Goal: Task Accomplishment & Management: Complete application form

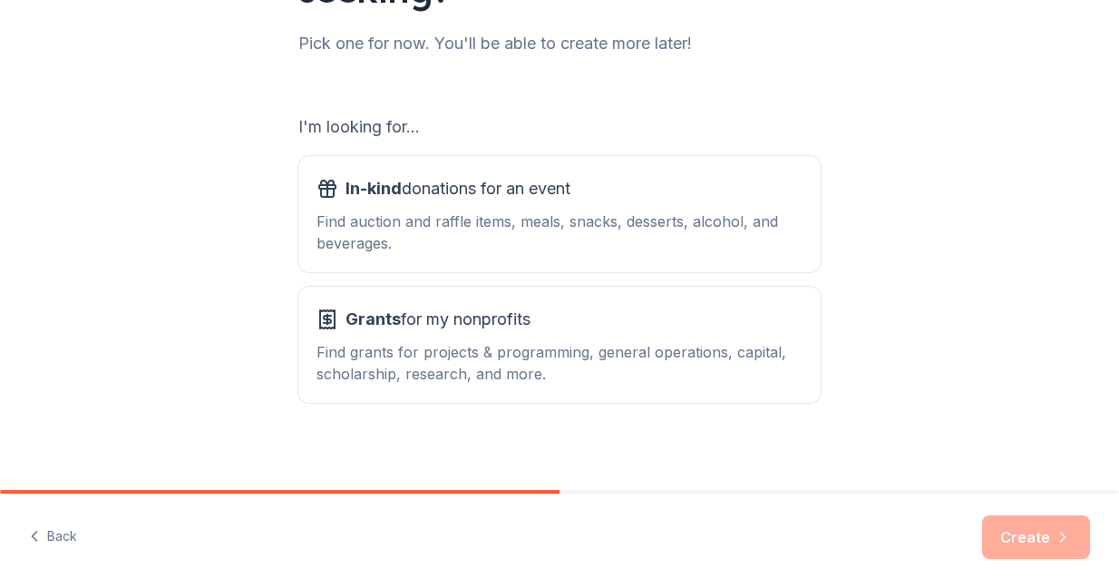
scroll to position [235, 0]
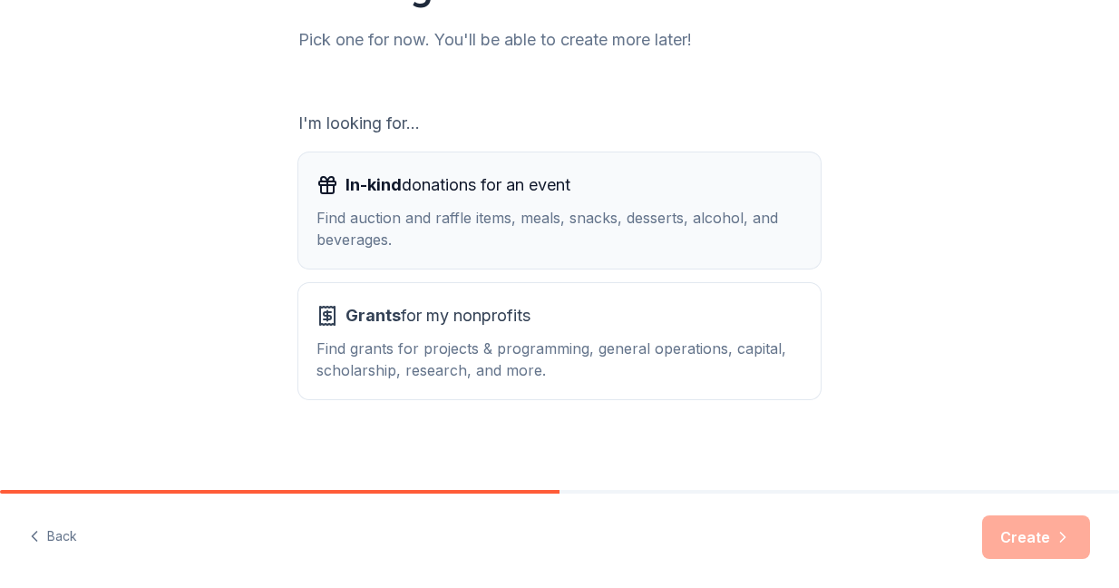
click at [586, 211] on div "Find auction and raffle items, meals, snacks, desserts, alcohol, and beverages." at bounding box center [559, 229] width 486 height 44
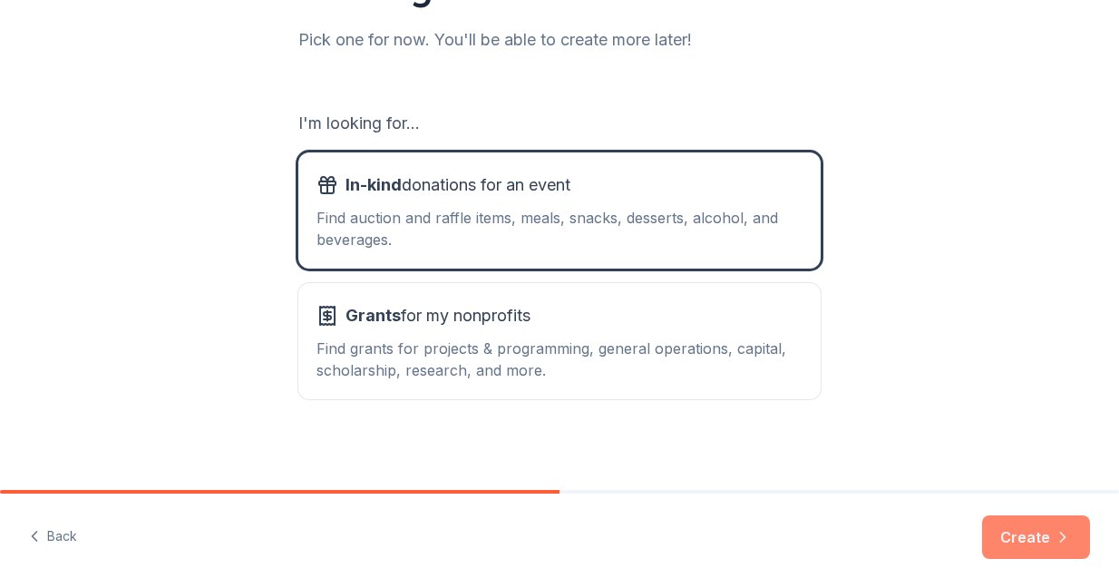
click at [1032, 535] on button "Create" at bounding box center [1036, 537] width 108 height 44
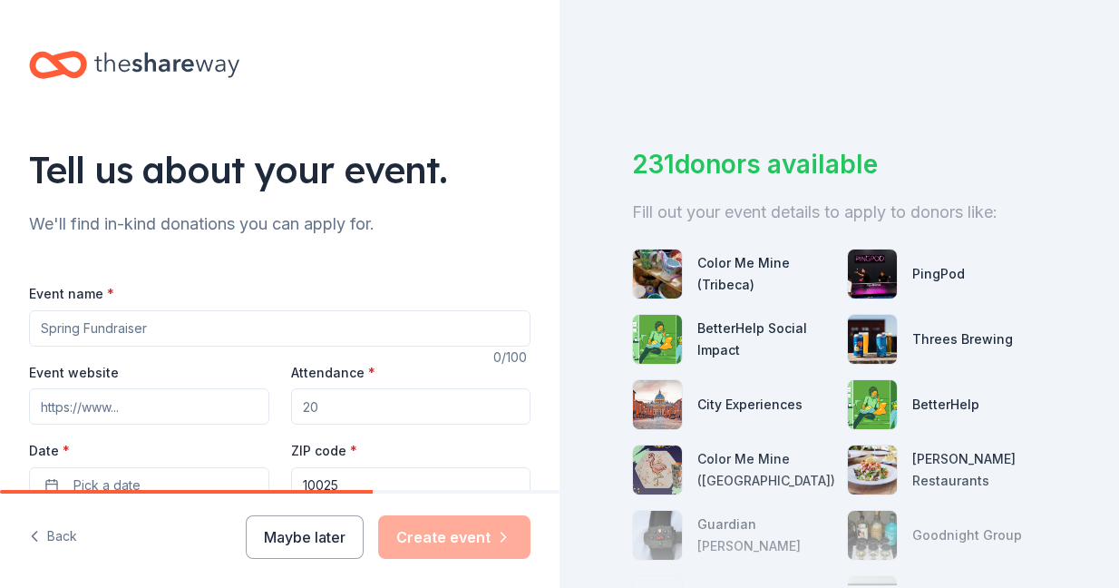
click at [213, 327] on input "Event name *" at bounding box center [279, 328] width 501 height 36
type input "Harmony Gala Fundraiser"
click at [194, 410] on input "Event website" at bounding box center [149, 406] width 240 height 36
paste input "[URL][DOMAIN_NAME]"
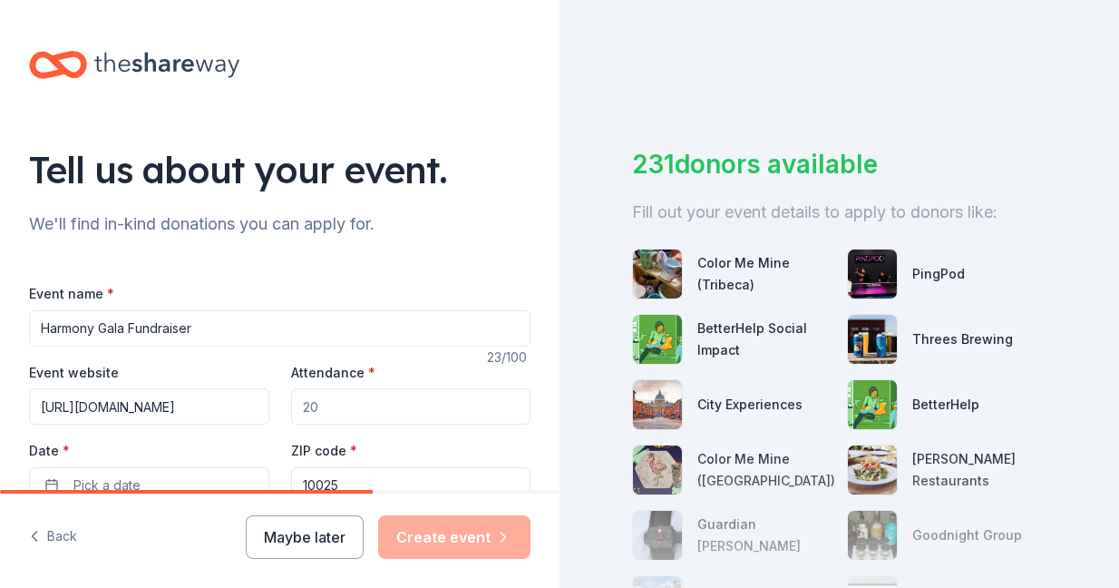
type input "[URL][DOMAIN_NAME]"
click at [360, 407] on input "Attendance *" at bounding box center [411, 406] width 240 height 36
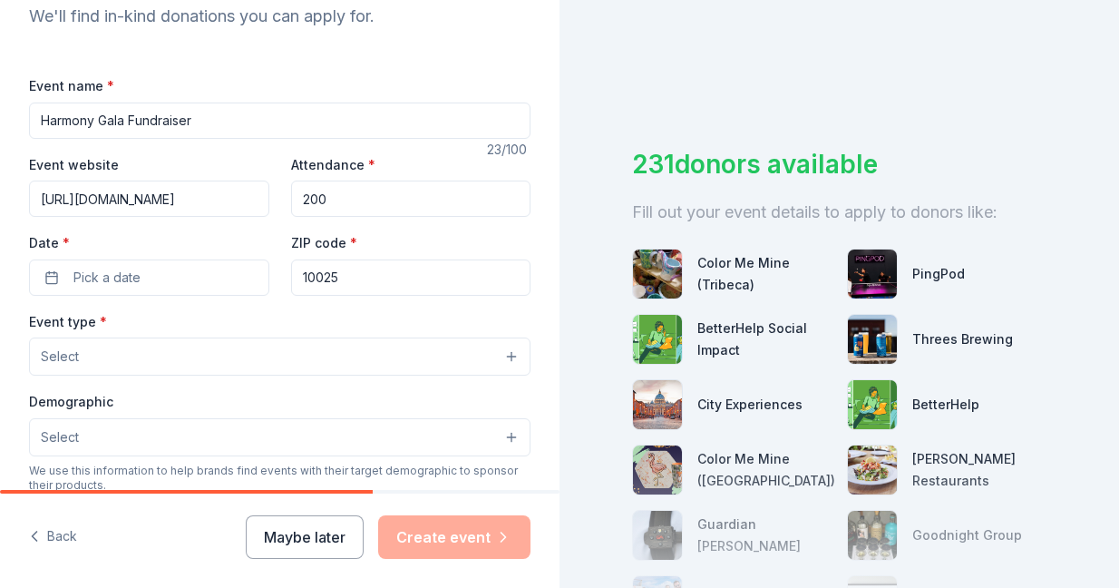
scroll to position [251, 0]
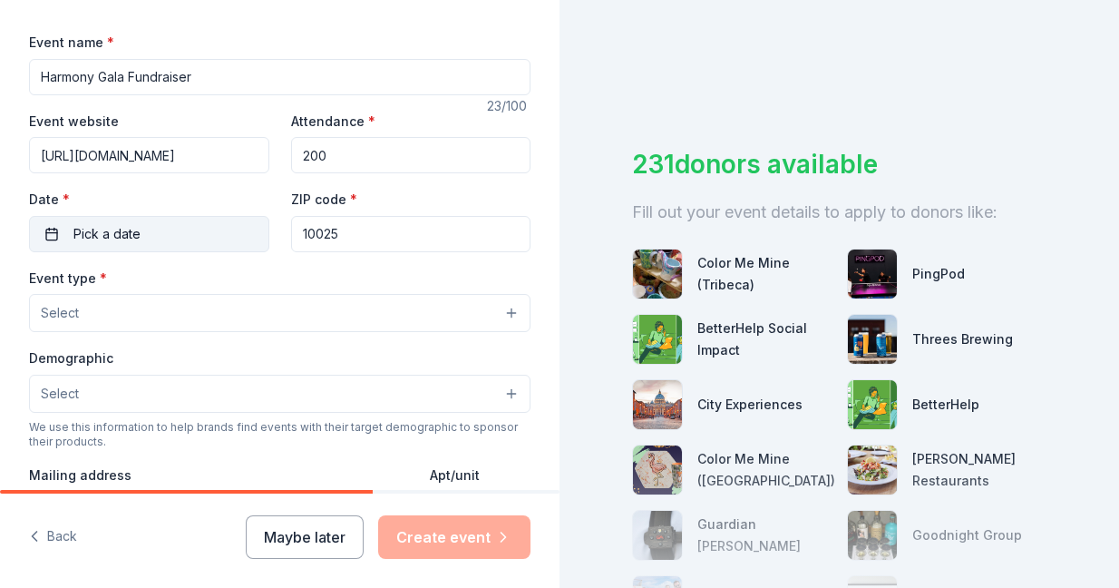
type input "200"
click at [135, 240] on span "Pick a date" at bounding box center [106, 234] width 67 height 22
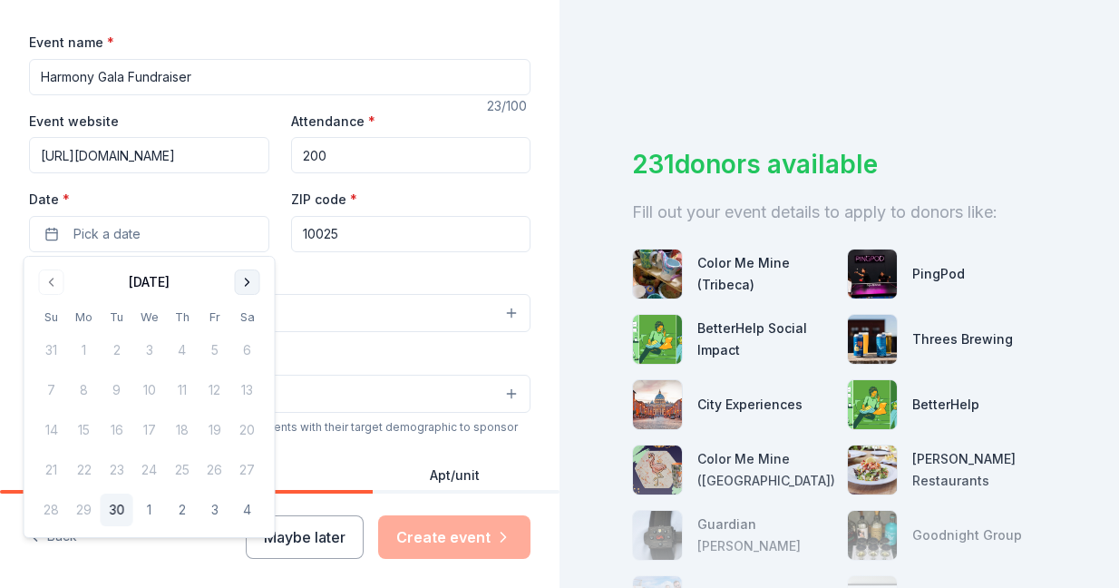
click at [246, 284] on button "Go to next month" at bounding box center [247, 281] width 25 height 25
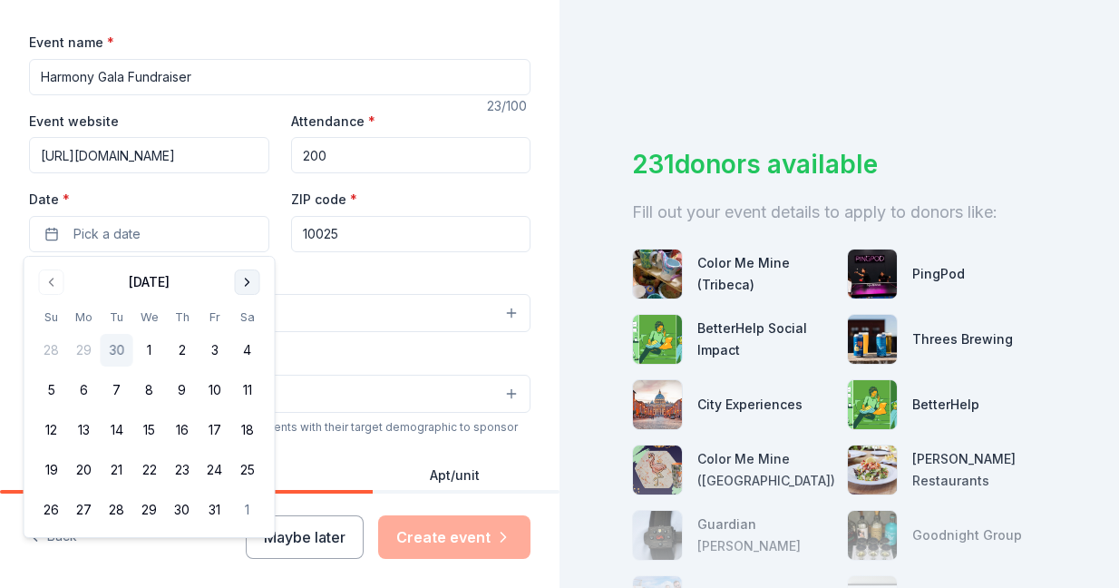
click at [246, 284] on button "Go to next month" at bounding box center [247, 281] width 25 height 25
click at [246, 283] on button "Go to next month" at bounding box center [247, 281] width 25 height 25
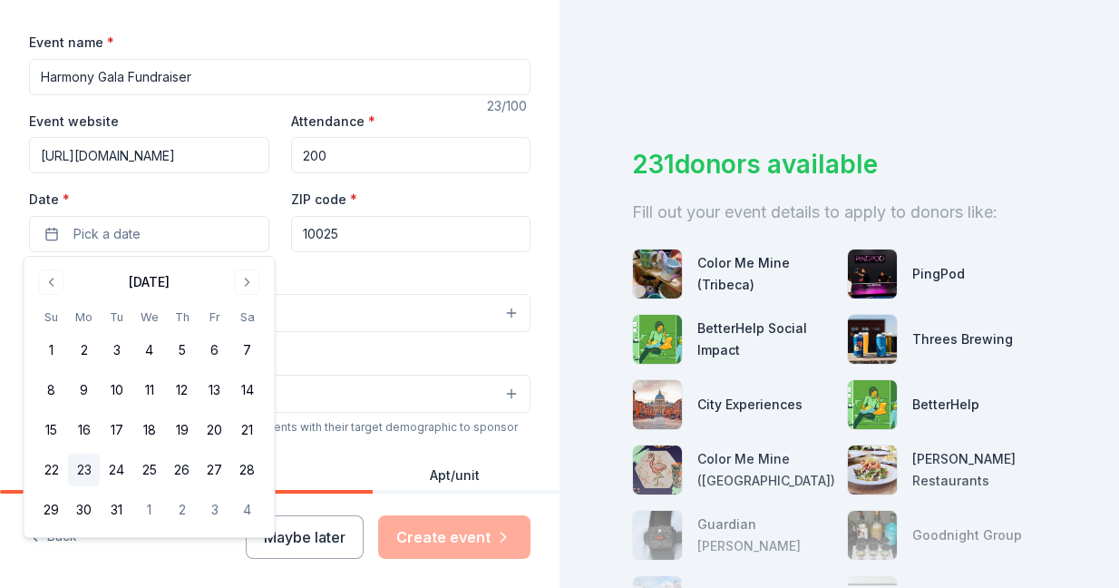
click at [89, 461] on button "23" at bounding box center [84, 469] width 33 height 33
click at [392, 227] on input "10025" at bounding box center [411, 234] width 240 height 36
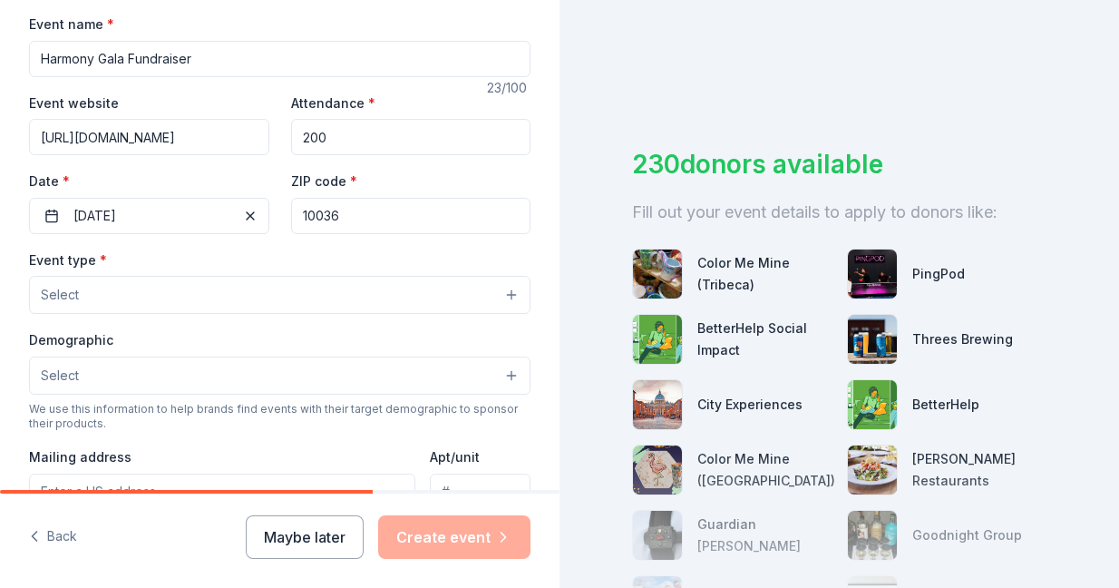
scroll to position [280, 0]
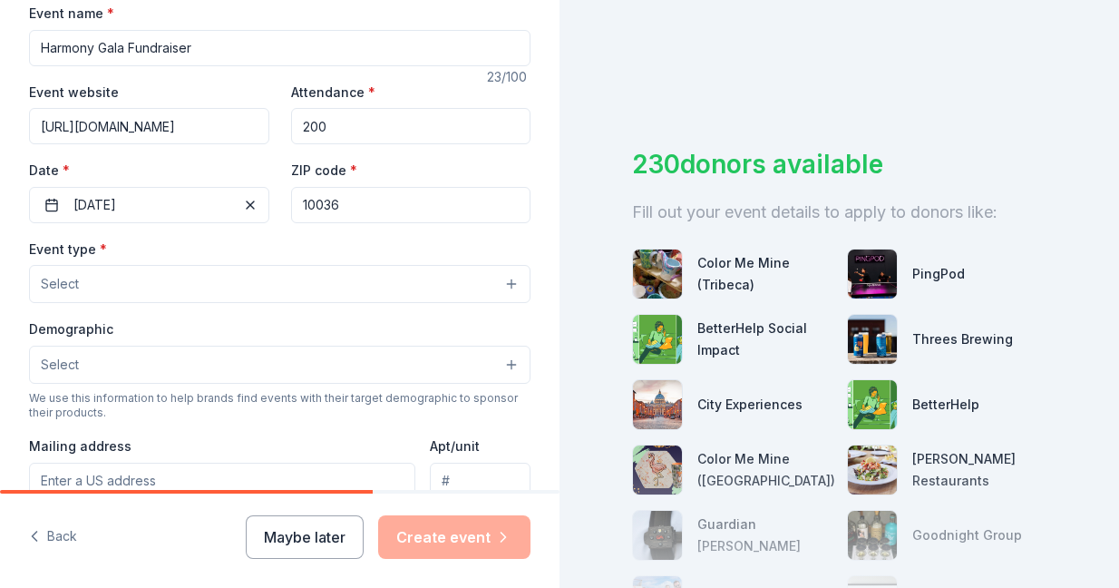
type input "10036"
click at [307, 281] on button "Select" at bounding box center [279, 284] width 501 height 38
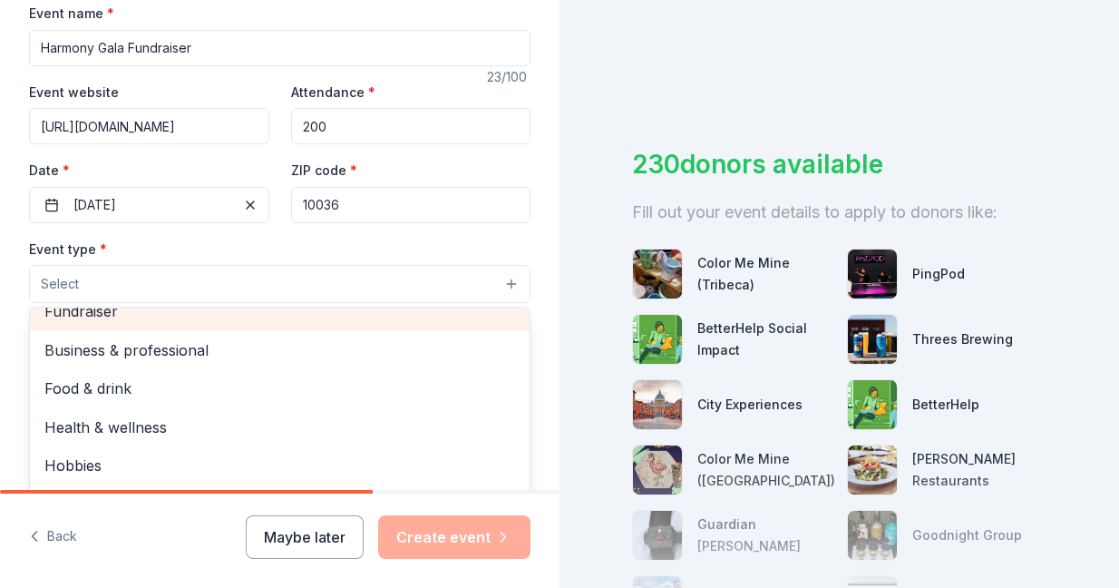
scroll to position [4, 0]
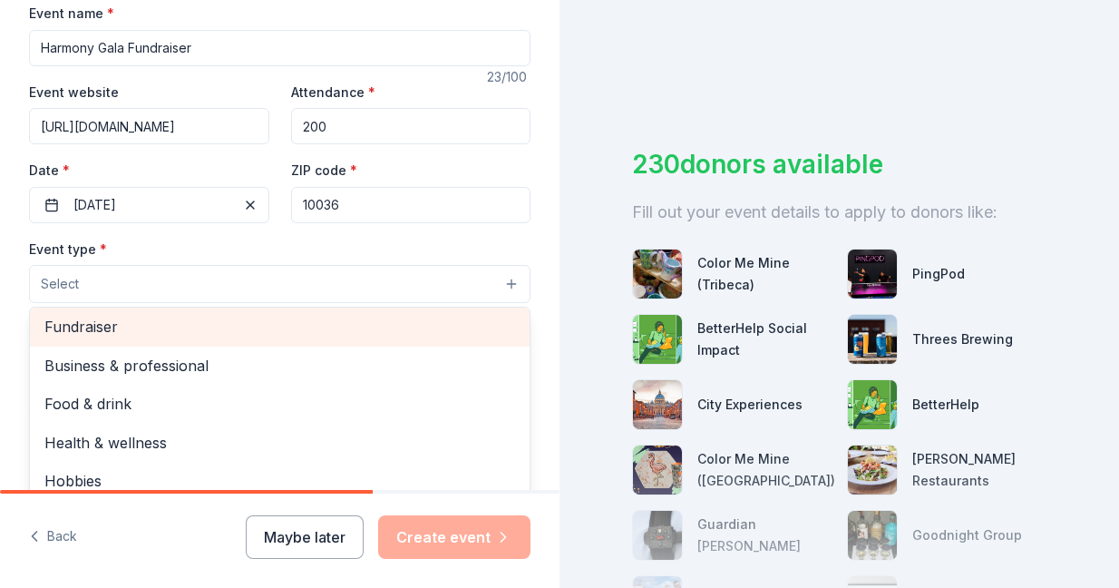
click at [301, 321] on span "Fundraiser" at bounding box center [279, 327] width 471 height 24
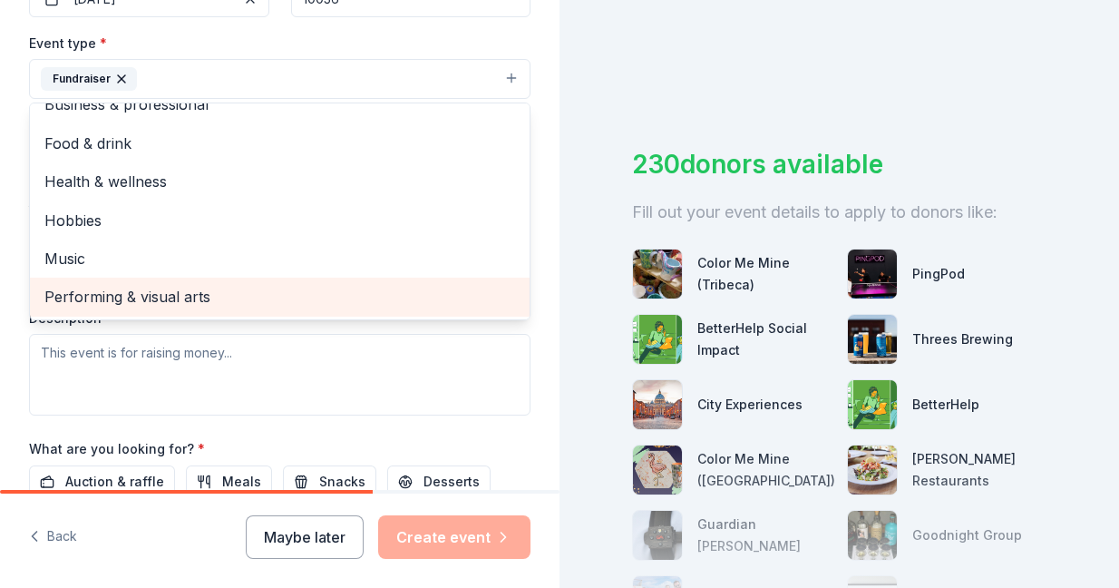
scroll to position [0, 0]
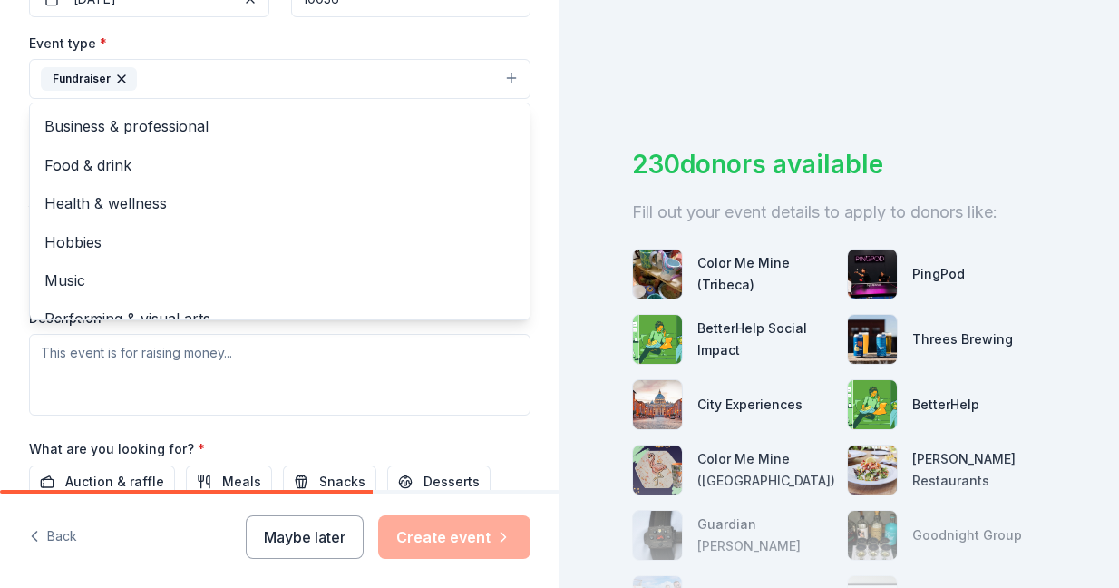
click at [284, 368] on div "Event type * Fundraiser Business & professional Food & drink Health & wellness …" at bounding box center [279, 224] width 501 height 384
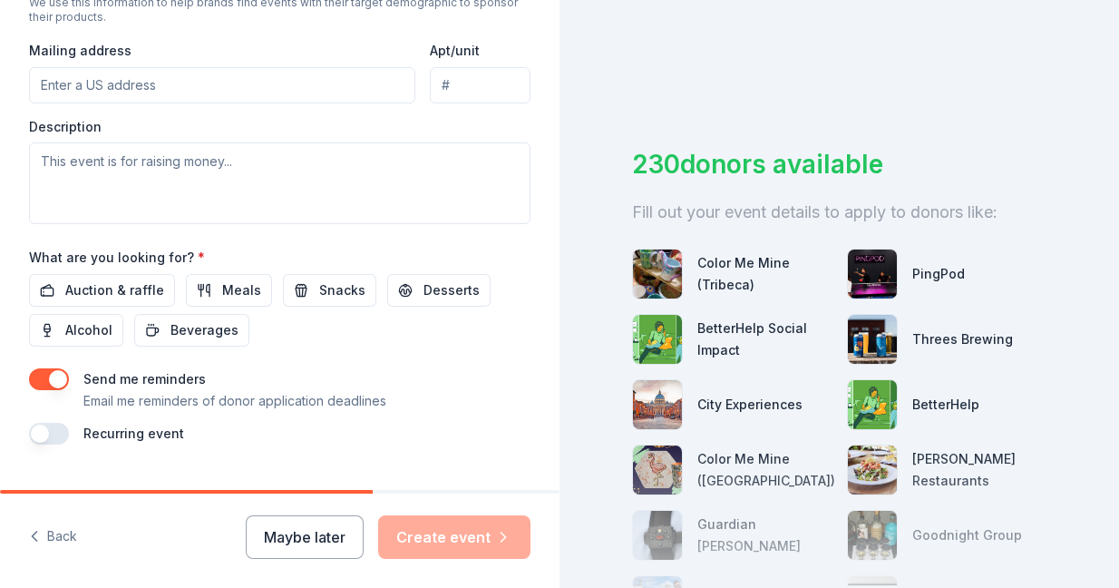
scroll to position [719, 0]
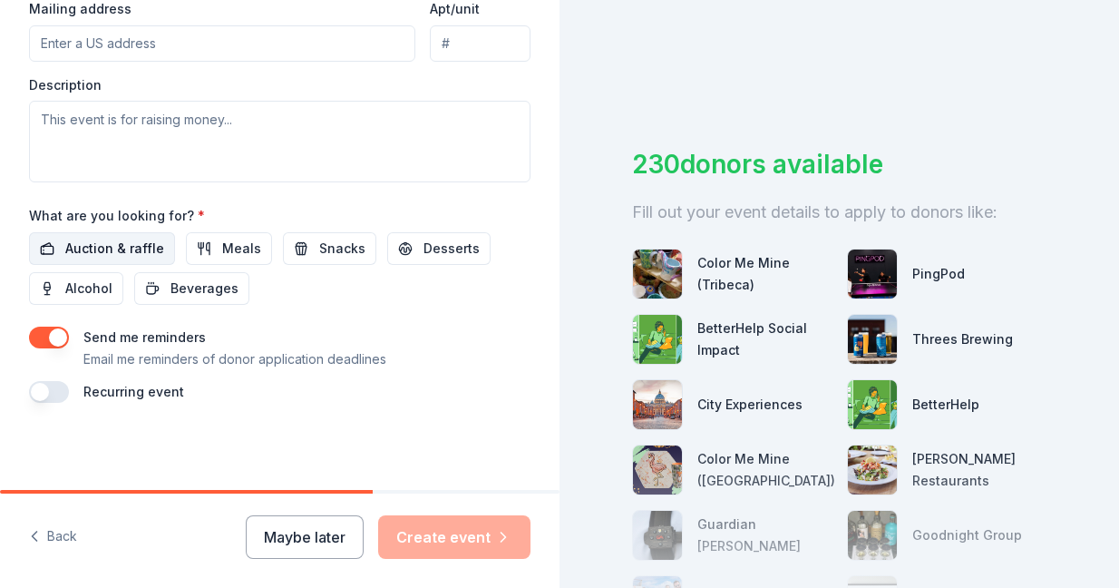
click at [126, 244] on span "Auction & raffle" at bounding box center [114, 249] width 99 height 22
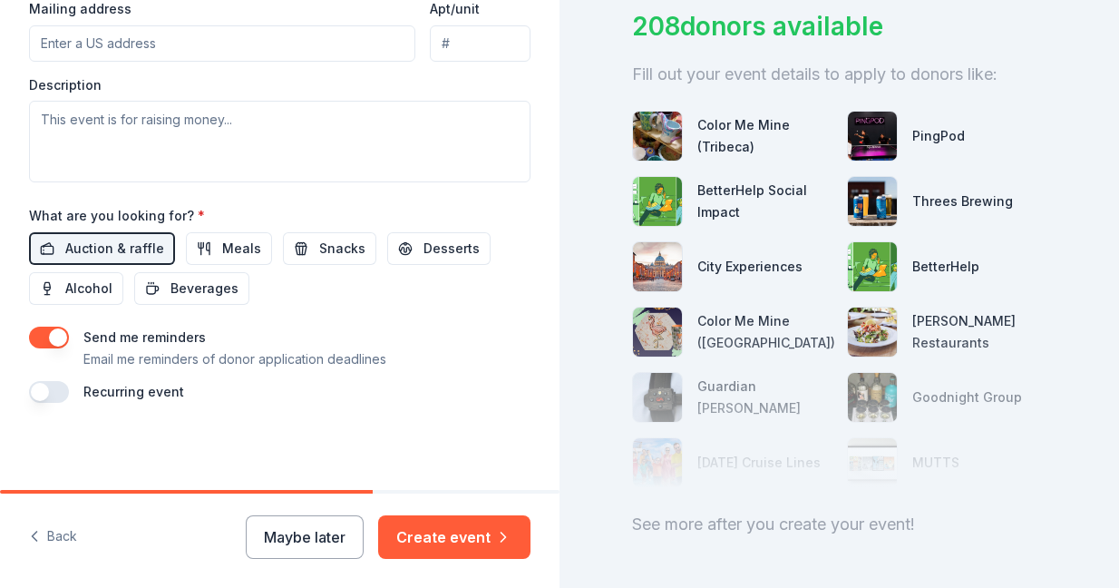
scroll to position [205, 0]
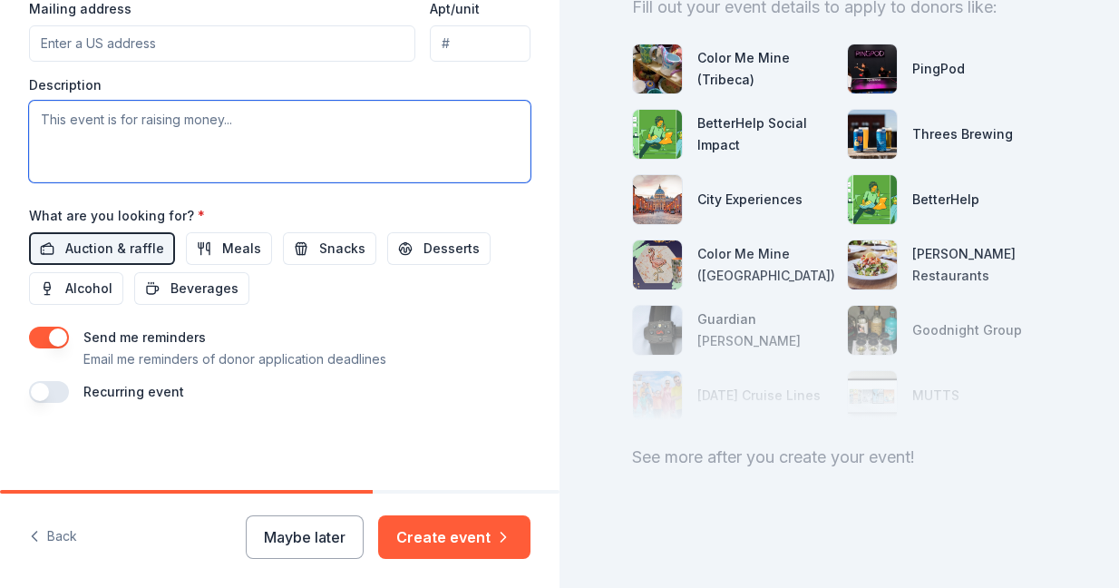
click at [180, 112] on textarea at bounding box center [279, 142] width 501 height 82
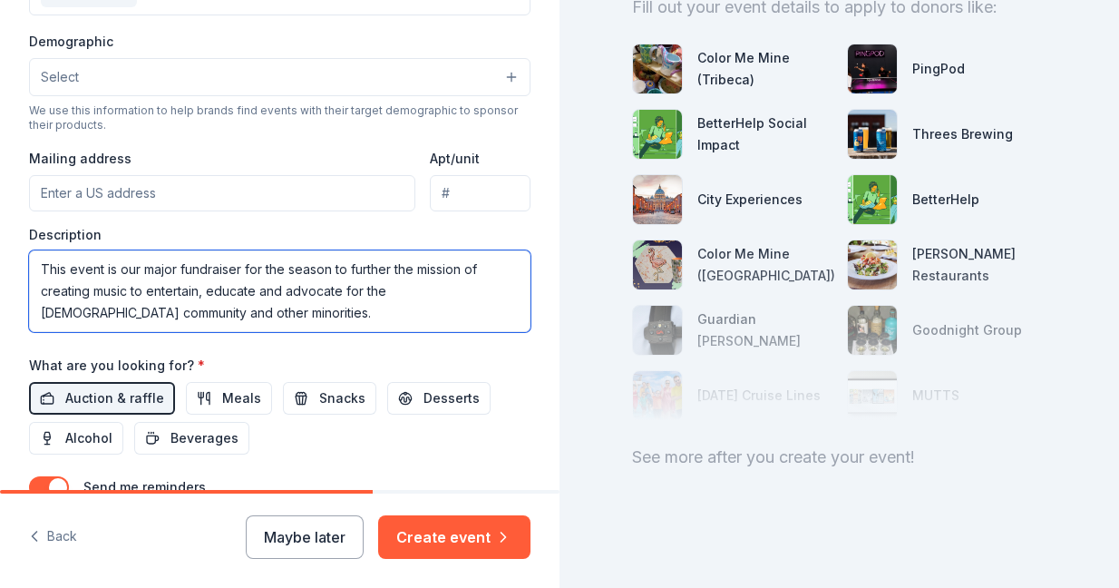
scroll to position [566, 0]
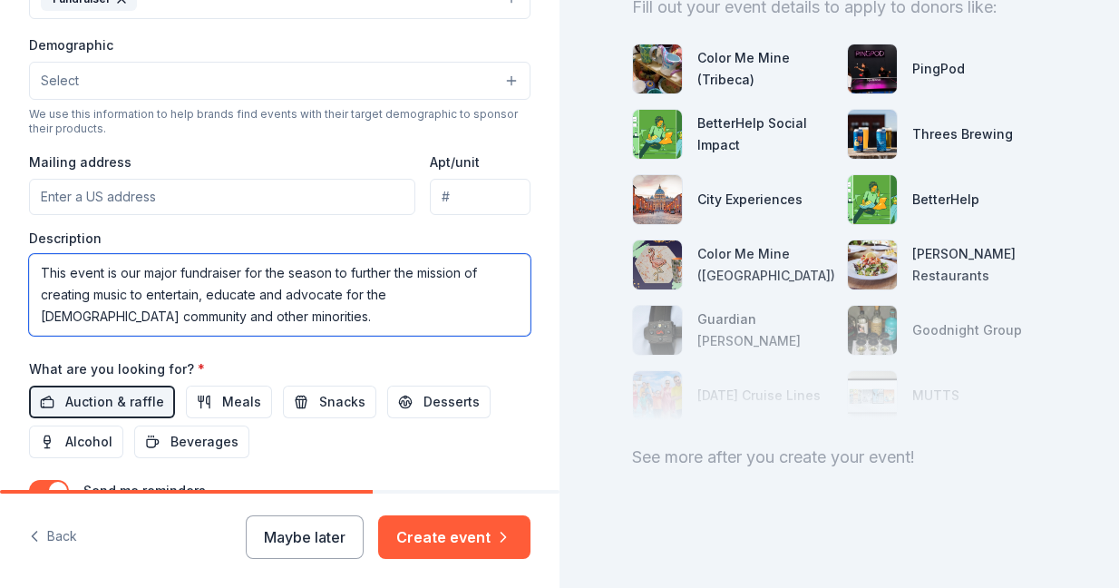
type textarea "This event is our major fundraiser for the season to further the mission of cre…"
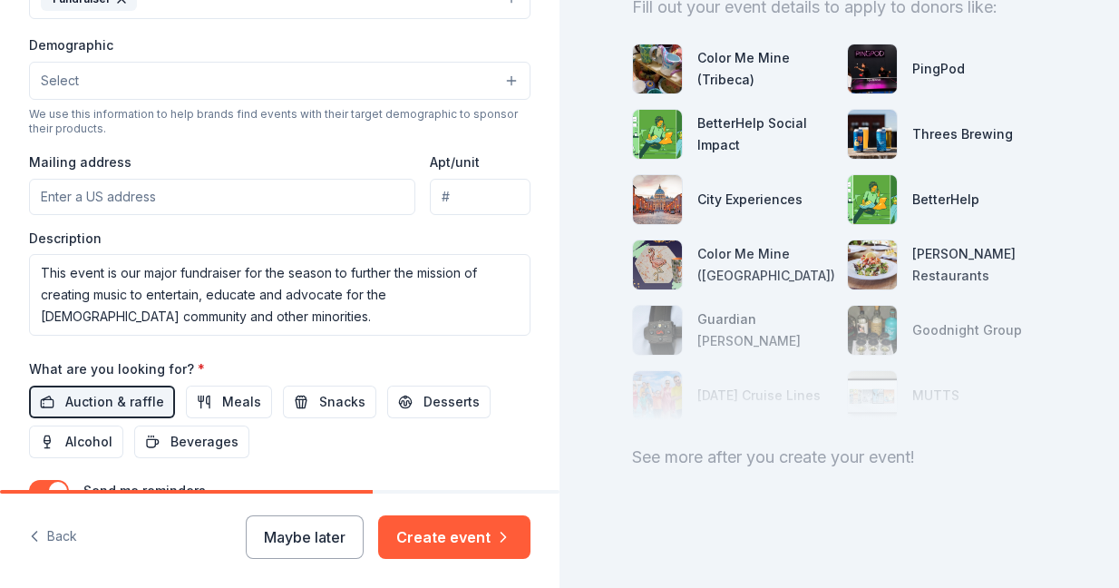
click at [262, 186] on input "Mailing address" at bounding box center [222, 197] width 386 height 36
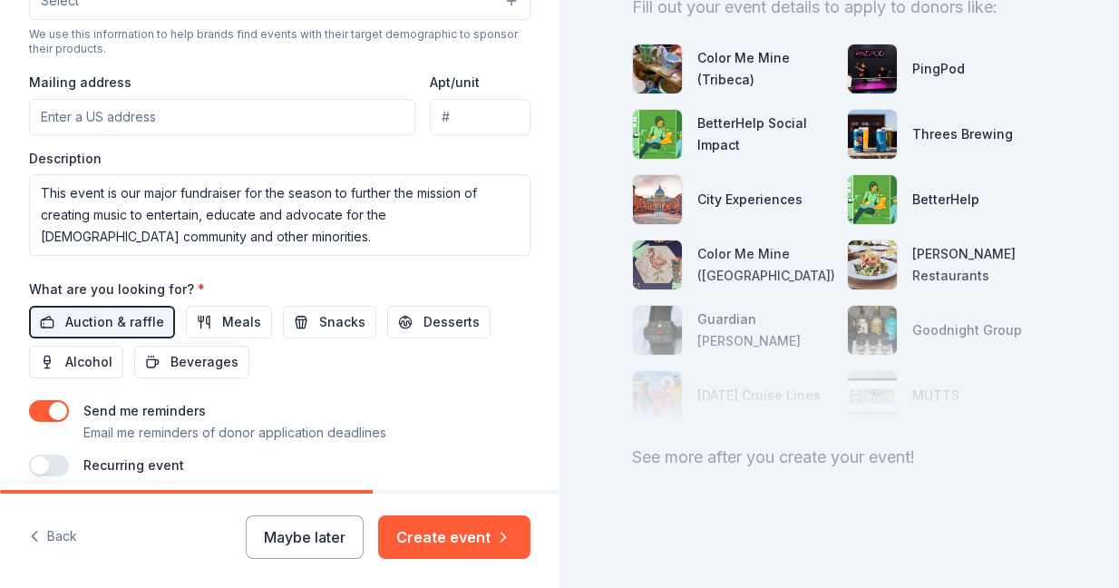
scroll to position [719, 0]
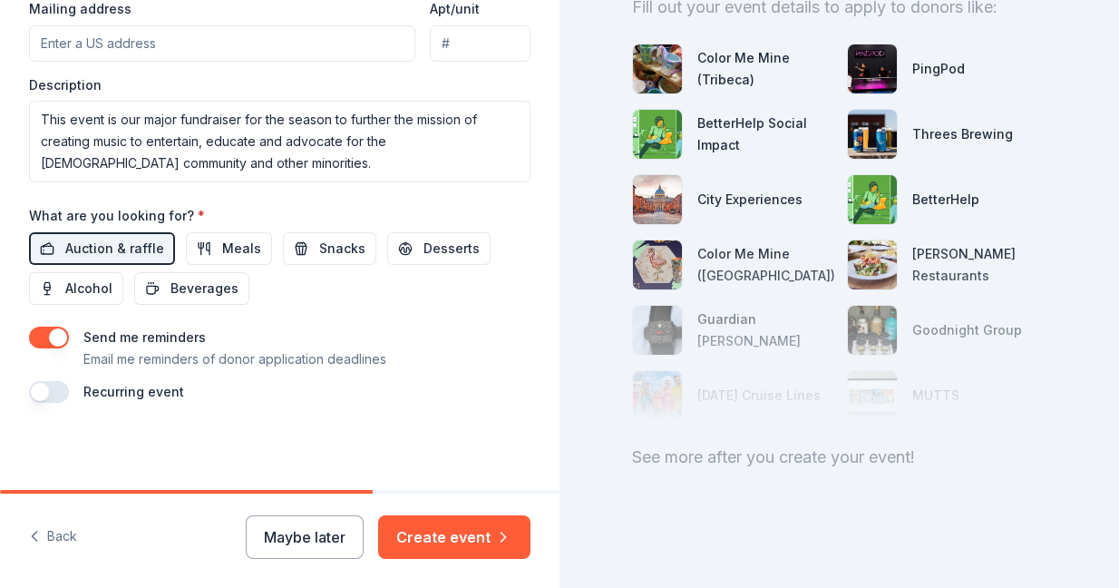
click at [62, 392] on button "button" at bounding box center [49, 392] width 40 height 22
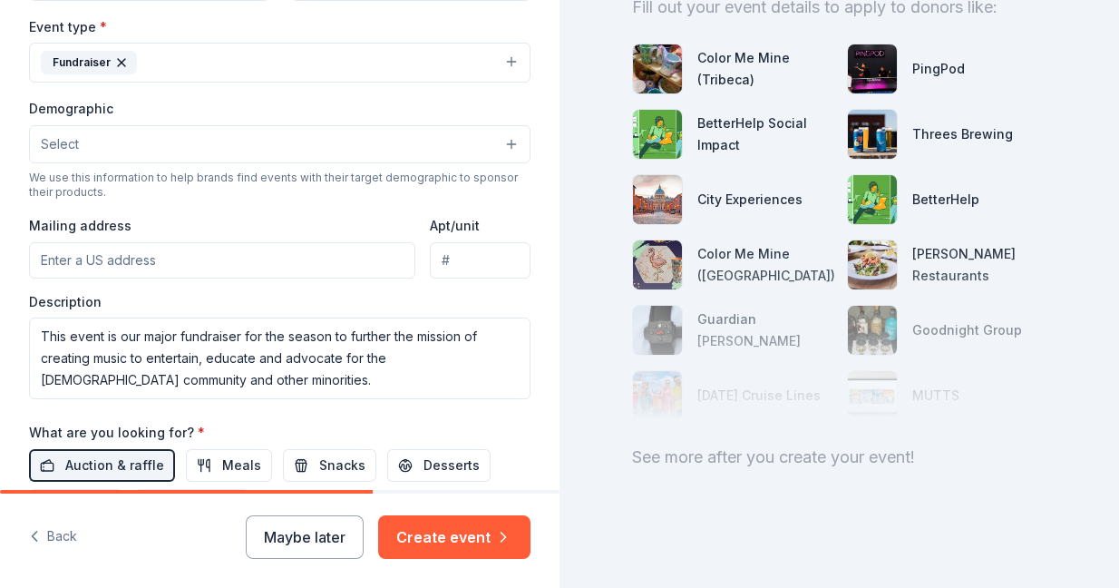
scroll to position [501, 0]
click at [513, 142] on button "Select" at bounding box center [279, 145] width 501 height 38
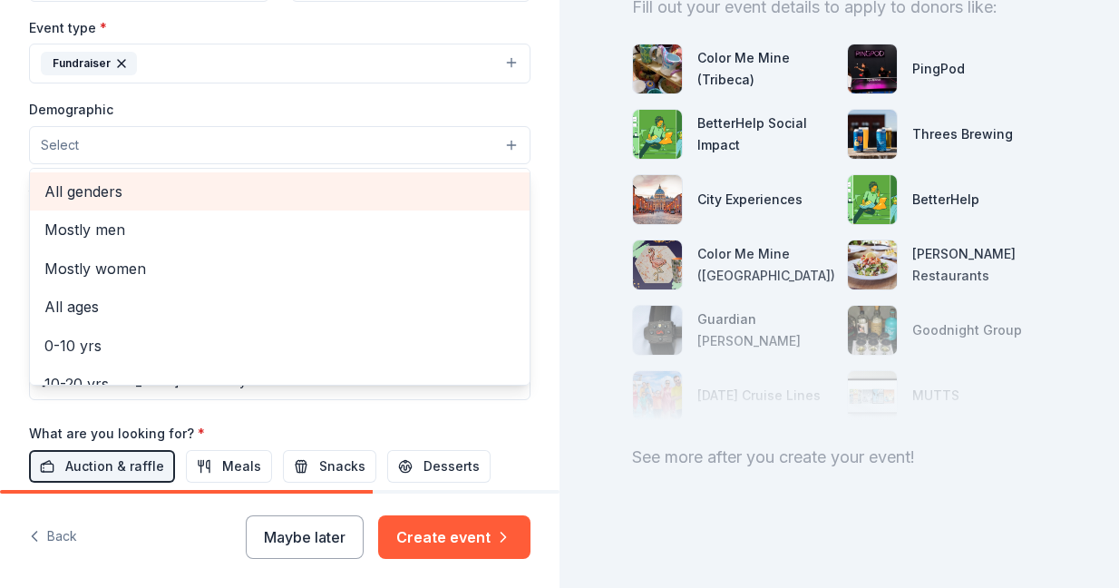
click at [387, 190] on span "All genders" at bounding box center [279, 192] width 471 height 24
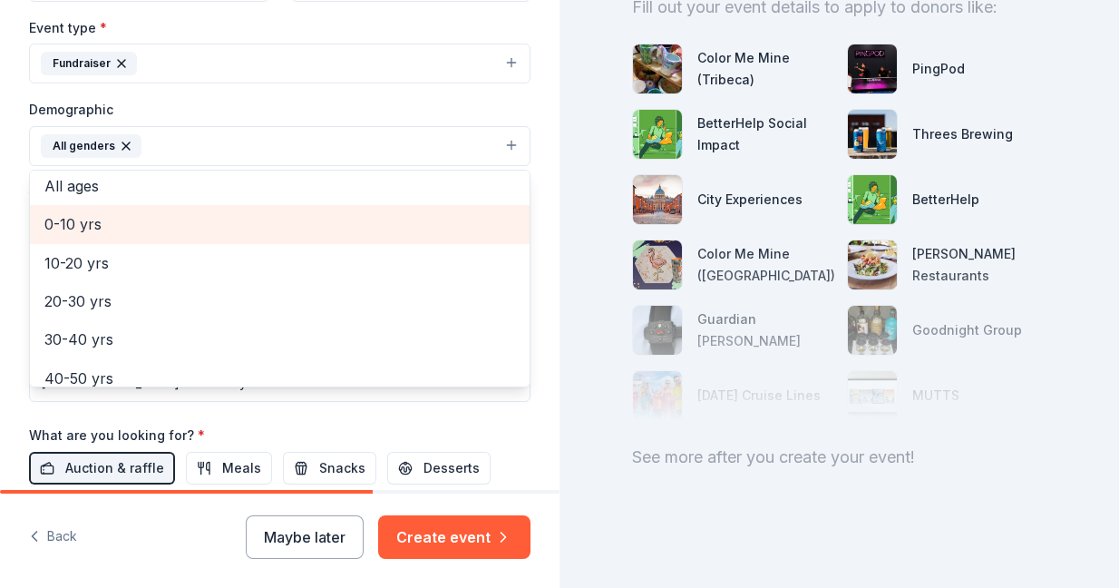
scroll to position [95, 0]
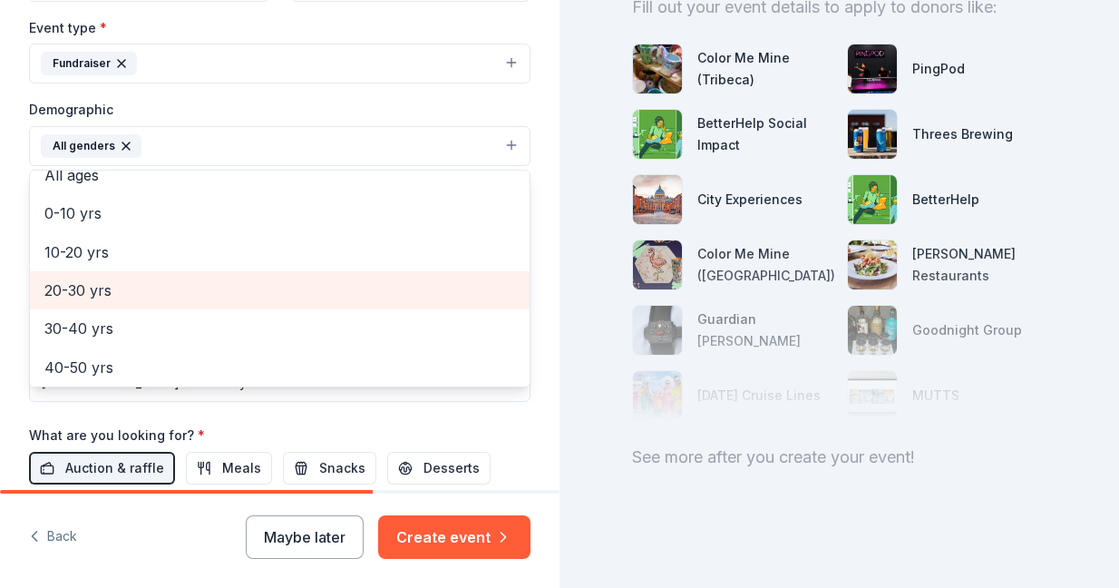
click at [320, 290] on span "20-30 yrs" at bounding box center [279, 290] width 471 height 24
click at [306, 296] on span "30-40 yrs" at bounding box center [279, 290] width 471 height 24
click at [306, 300] on span "40-50 yrs" at bounding box center [279, 290] width 471 height 24
click at [306, 299] on span "50-60 yrs" at bounding box center [279, 290] width 471 height 24
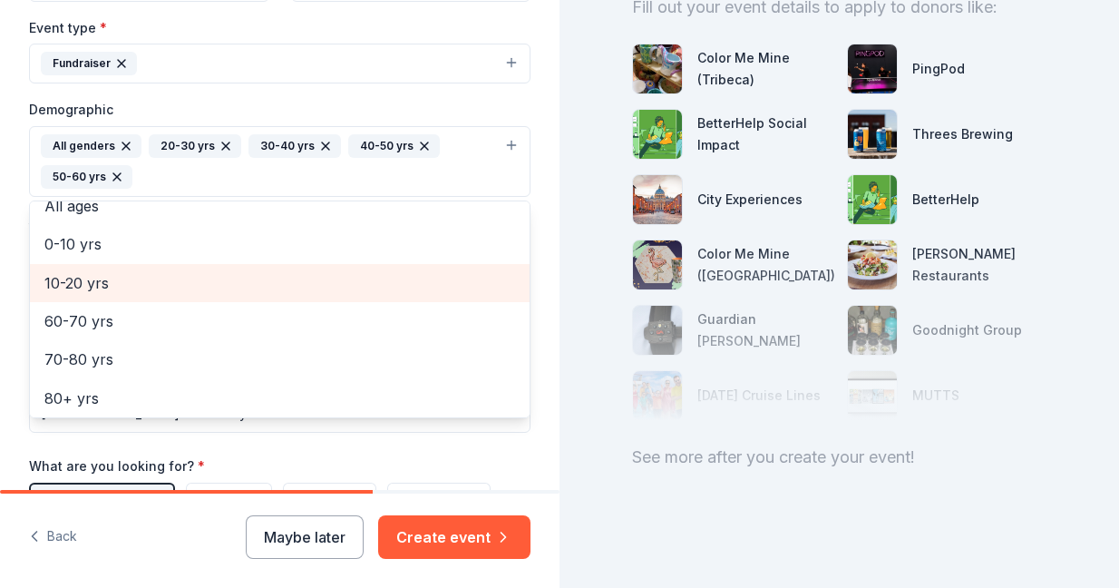
click at [306, 299] on div "10-20 yrs" at bounding box center [280, 283] width 500 height 38
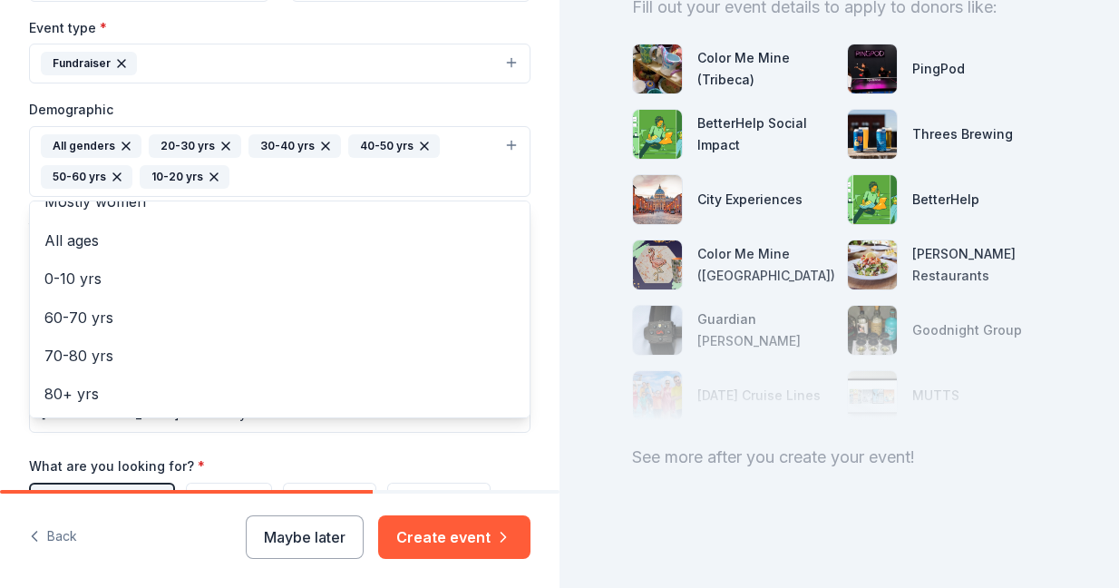
click at [211, 173] on icon "button" at bounding box center [214, 177] width 15 height 15
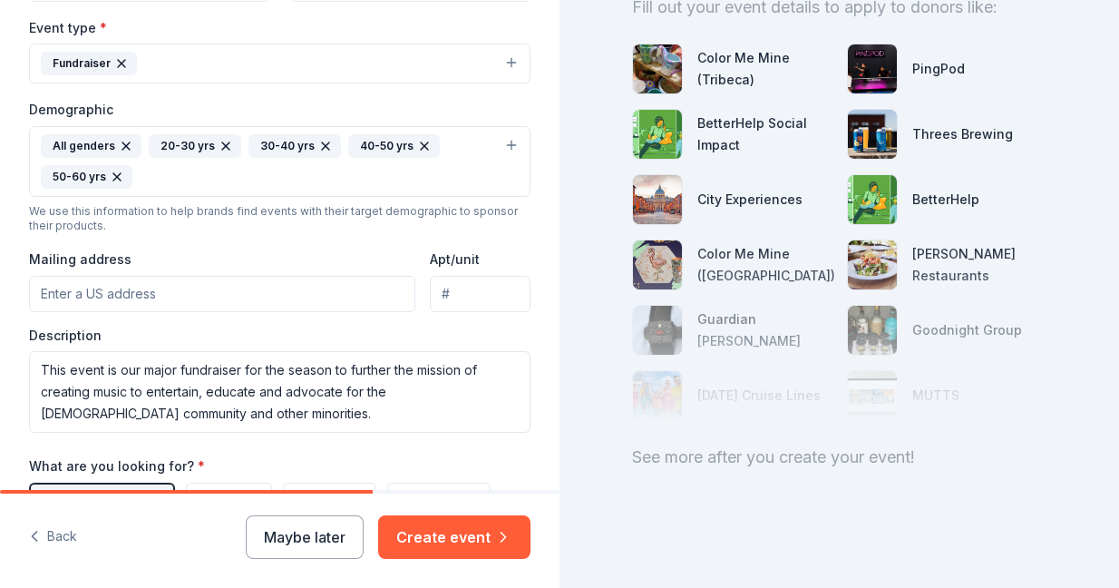
click at [507, 149] on button "All genders 20-30 yrs 30-40 yrs 40-50 yrs 50-60 yrs" at bounding box center [279, 161] width 501 height 71
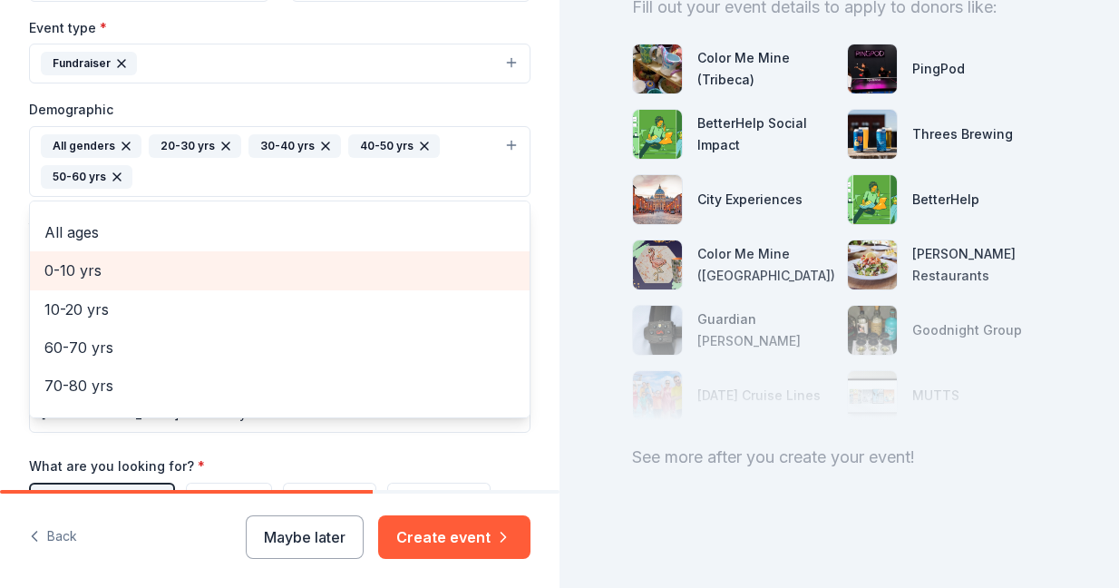
scroll to position [99, 0]
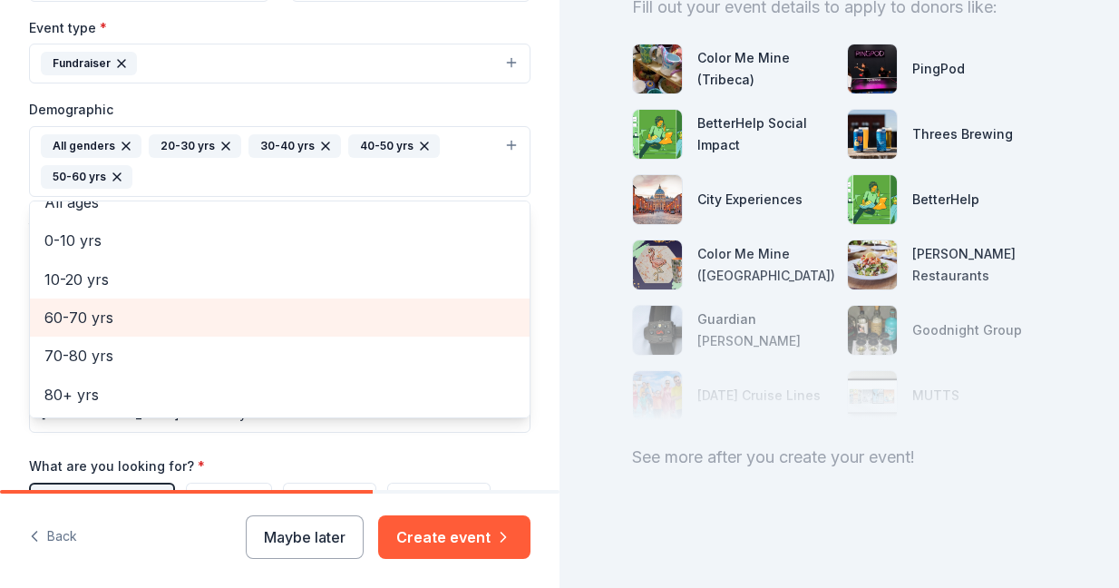
click at [312, 316] on span "60-70 yrs" at bounding box center [279, 318] width 471 height 24
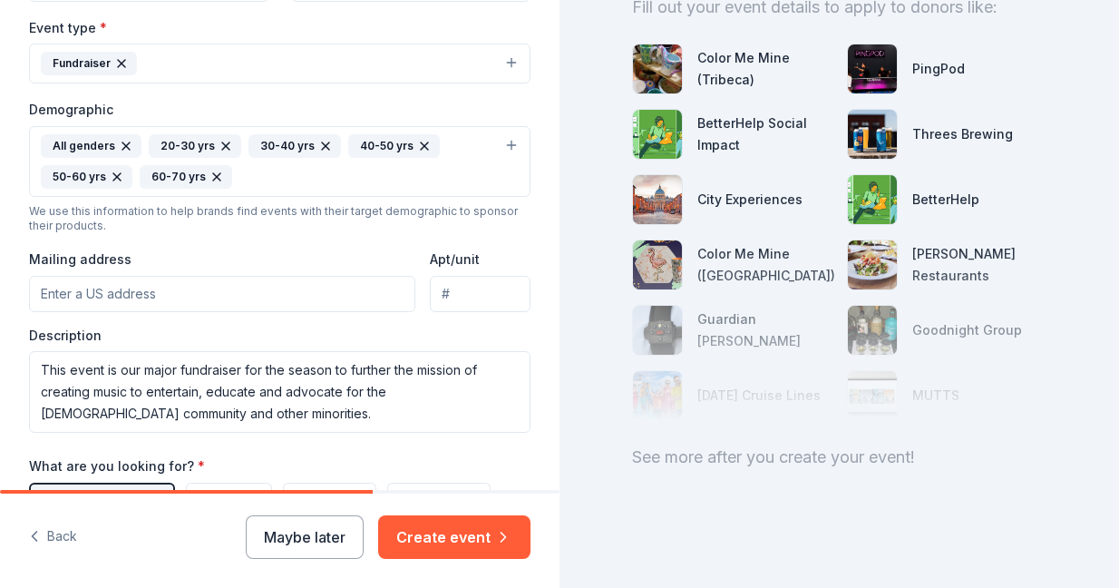
click at [509, 152] on button "All genders 20-30 yrs 30-40 yrs 40-50 yrs 50-60 yrs 60-70 yrs" at bounding box center [279, 161] width 501 height 71
click at [509, 139] on button "All genders 20-30 yrs 30-40 yrs 40-50 yrs 50-60 yrs 60-70 yrs" at bounding box center [279, 161] width 501 height 71
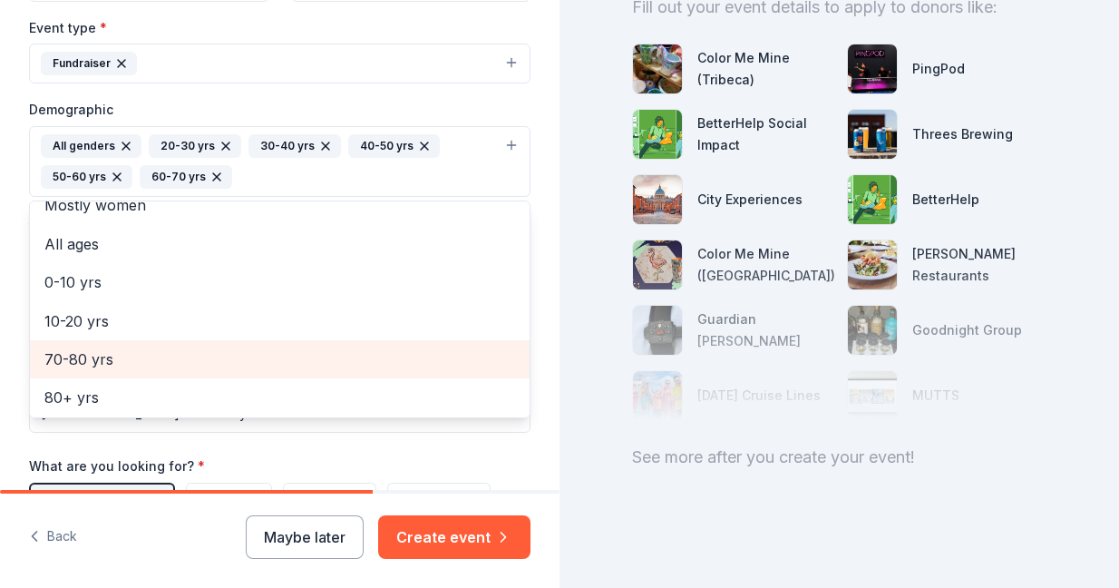
click at [202, 365] on span "70-80 yrs" at bounding box center [279, 359] width 471 height 24
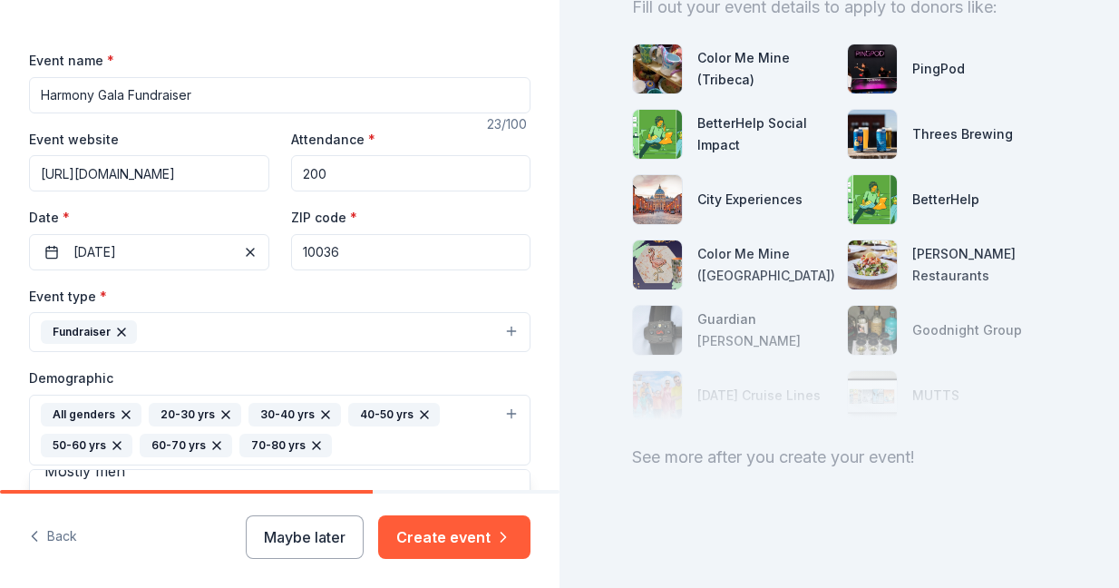
scroll to position [219, 0]
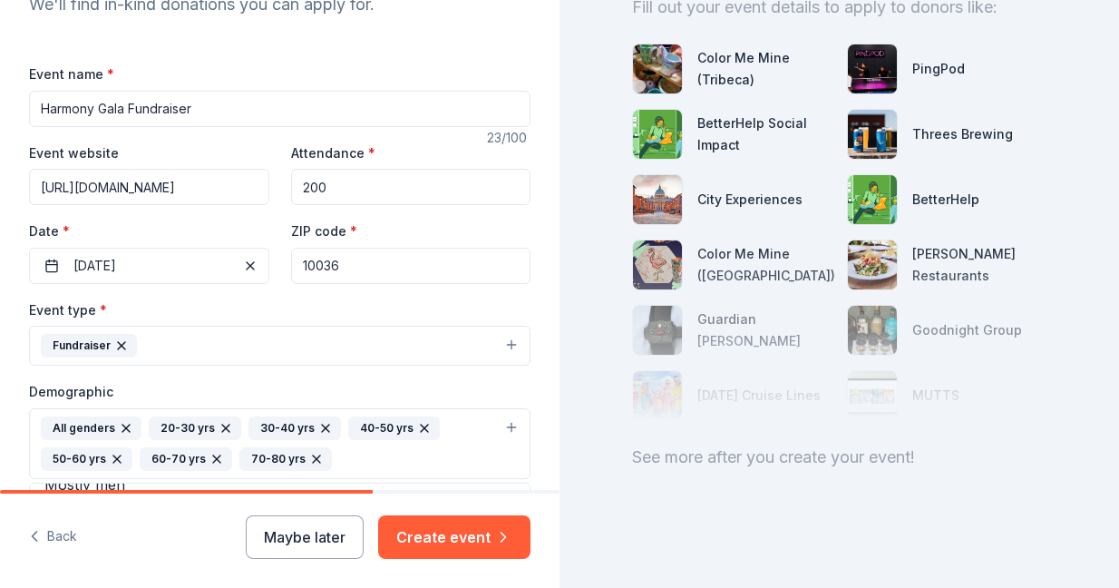
click at [403, 387] on div "Demographic All genders 20-30 yrs 30-40 yrs 40-50 yrs 50-60 yrs 60-70 yrs 70-80…" at bounding box center [279, 429] width 501 height 99
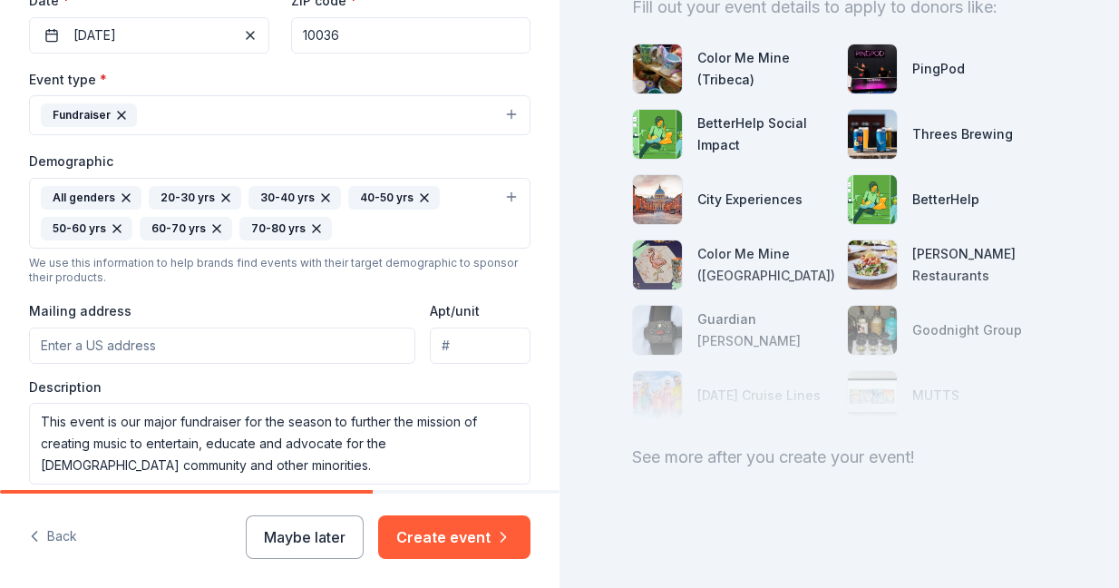
scroll to position [461, 0]
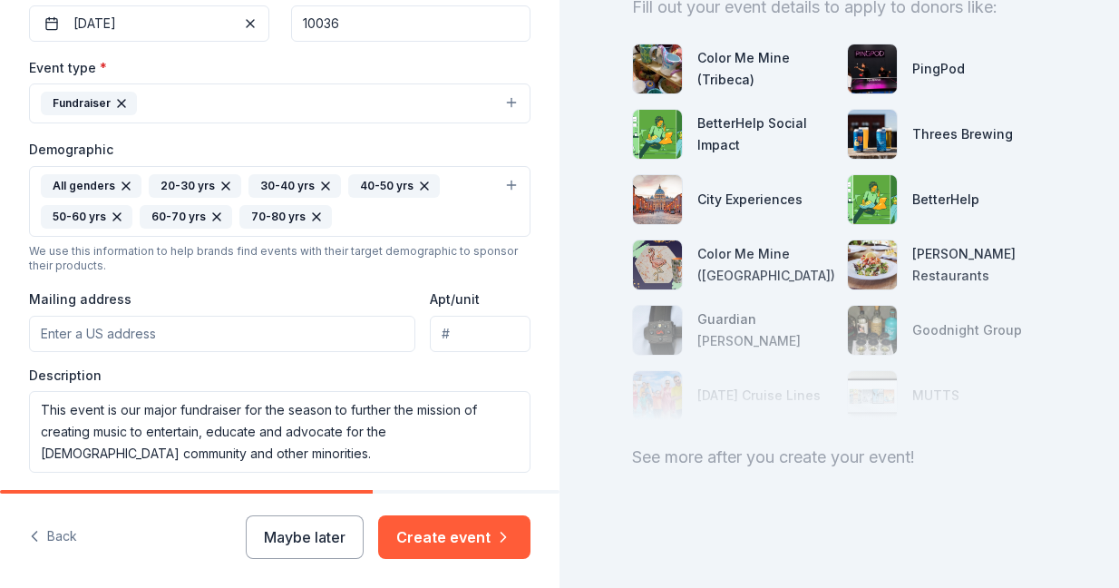
click at [170, 329] on input "Mailing address" at bounding box center [222, 334] width 386 height 36
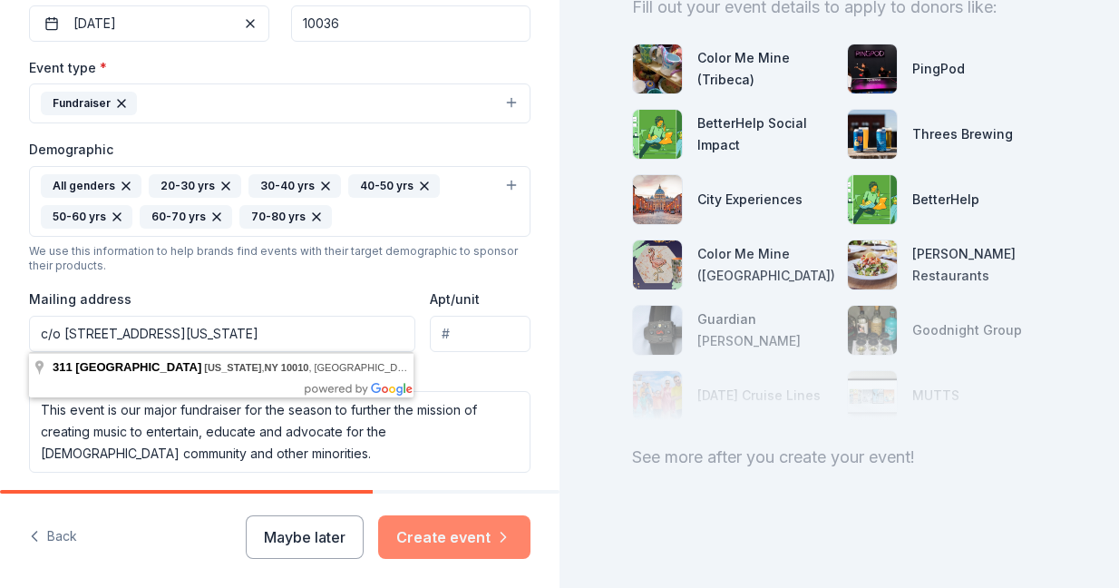
type input "c/o [STREET_ADDRESS][US_STATE]"
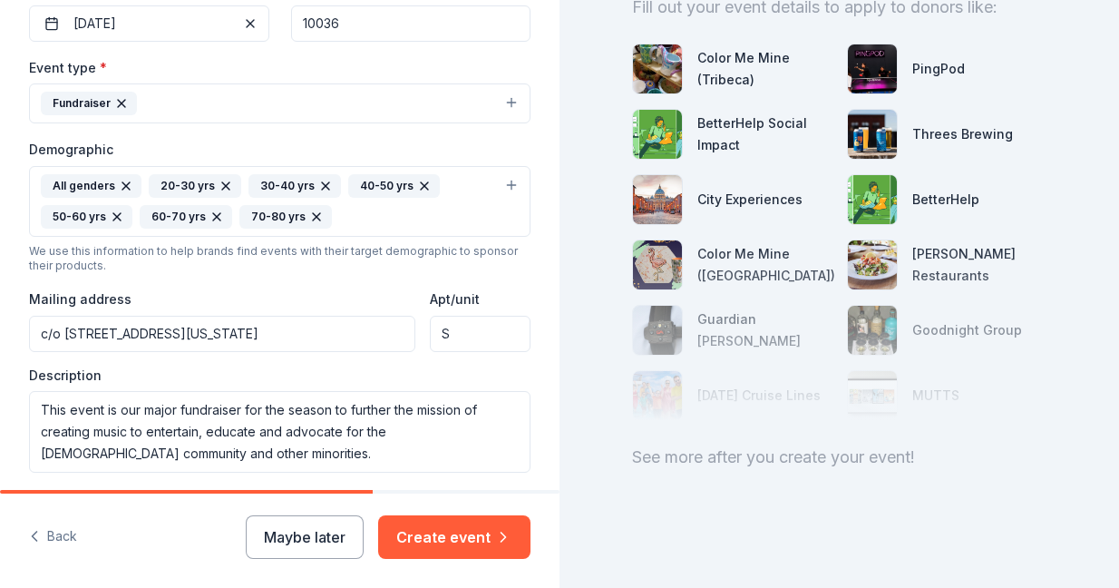
type input "Suite 1D"
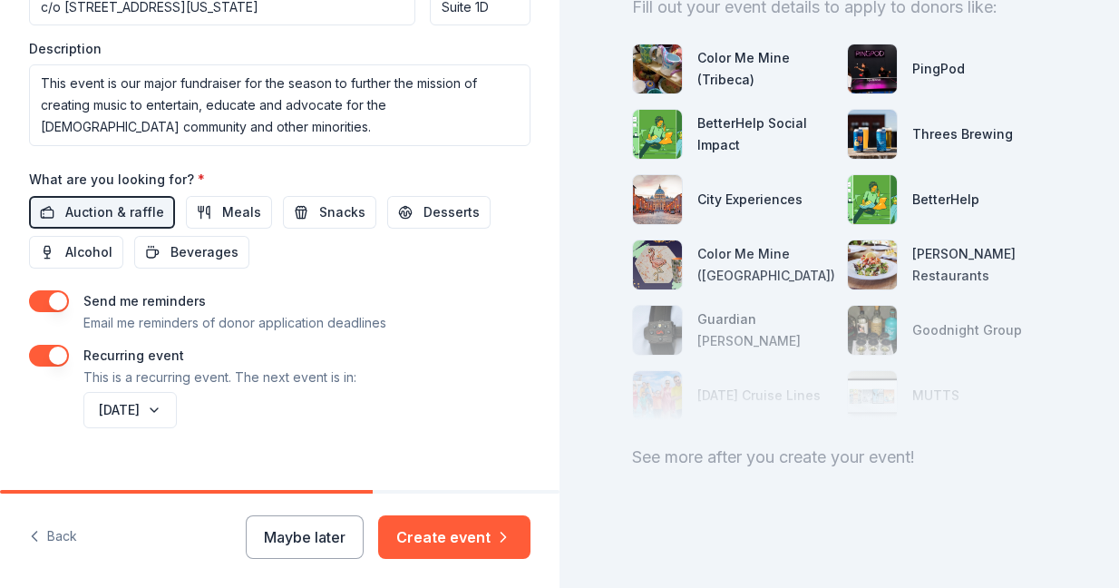
scroll to position [817, 0]
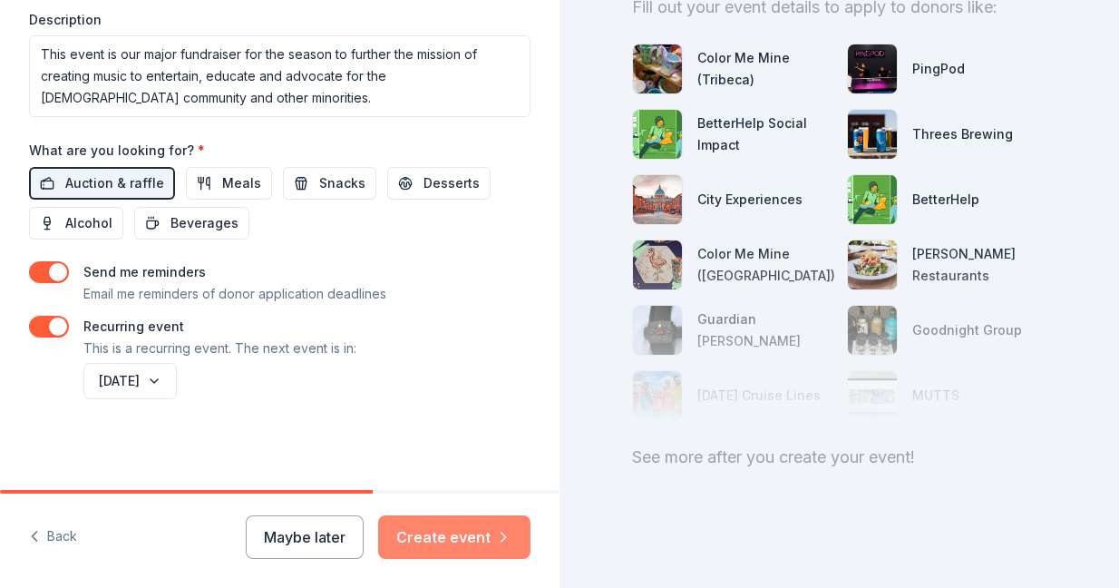
click at [443, 530] on button "Create event" at bounding box center [454, 537] width 152 height 44
